Goal: Check status: Check status

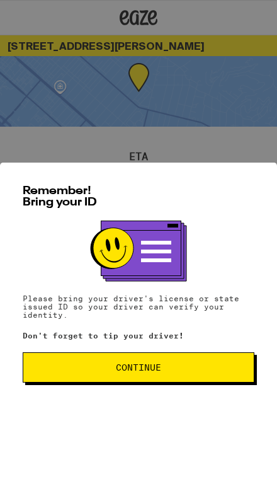
click at [71, 366] on button "Continue" at bounding box center [139, 367] width 232 height 30
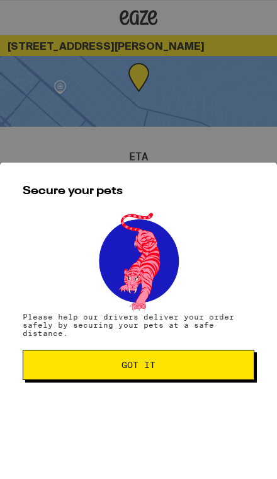
click at [65, 379] on button "Got it" at bounding box center [139, 365] width 232 height 30
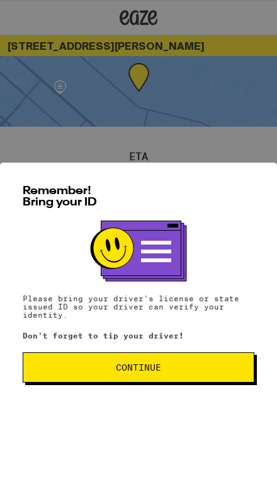
click at [76, 382] on button "Continue" at bounding box center [139, 367] width 232 height 30
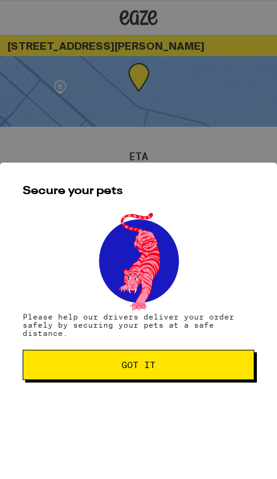
click at [62, 369] on span "Got it" at bounding box center [138, 364] width 210 height 9
